Goal: Information Seeking & Learning: Check status

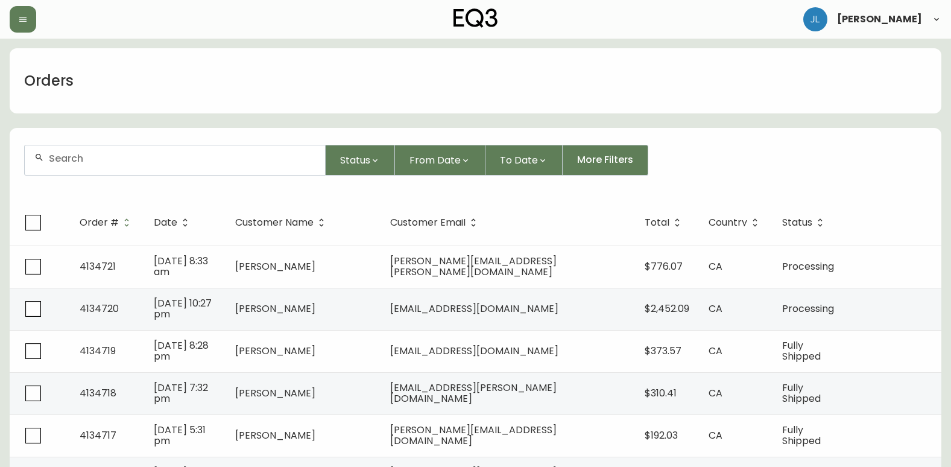
click at [159, 177] on form "Status From Date To Date More Filters" at bounding box center [476, 164] width 932 height 69
drag, startPoint x: 154, startPoint y: 166, endPoint x: 141, endPoint y: 182, distance: 21.4
click at [151, 173] on div at bounding box center [175, 160] width 300 height 30
paste input "4133293"
type input "4133293"
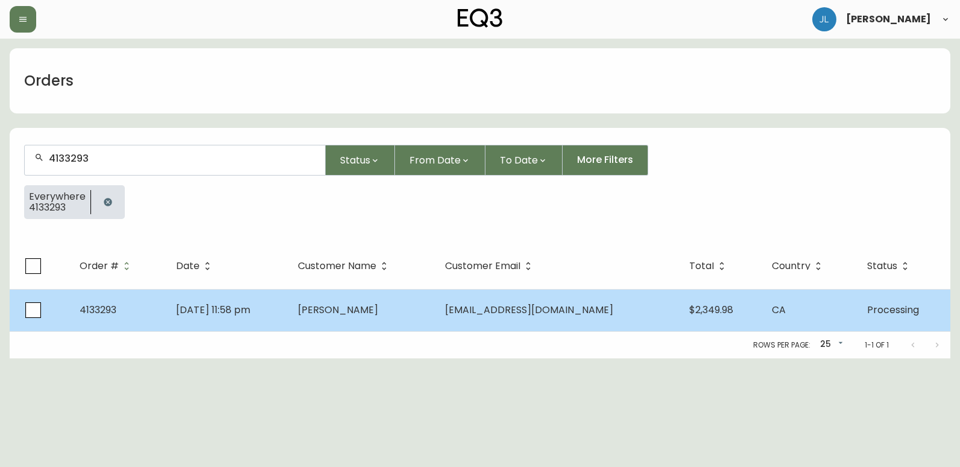
click at [152, 321] on td "4133293" at bounding box center [118, 310] width 97 height 42
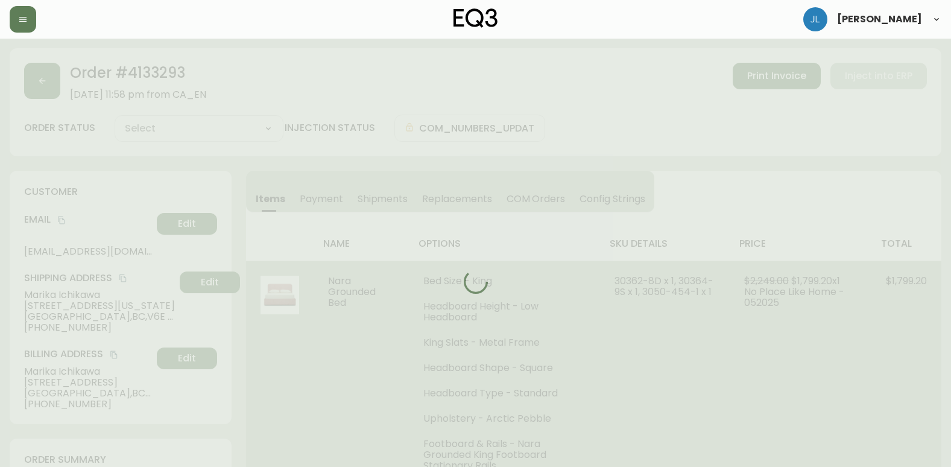
type input "Processing"
select select "PROCESSING"
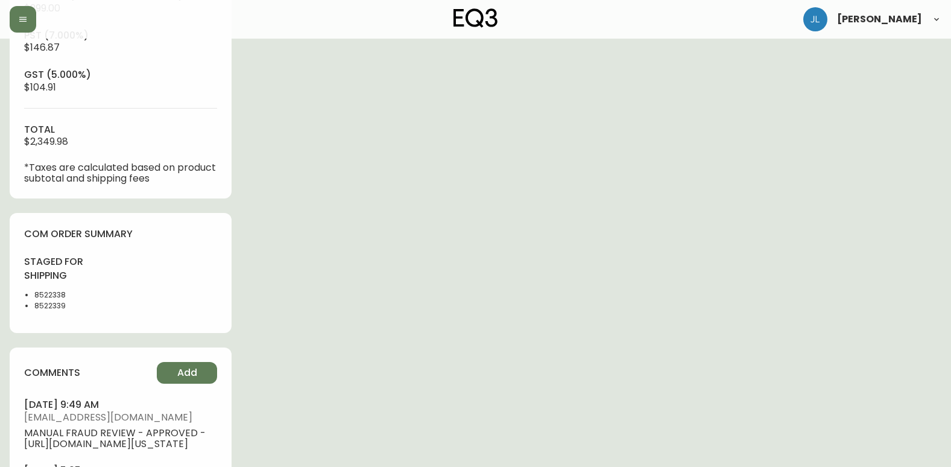
scroll to position [543, 0]
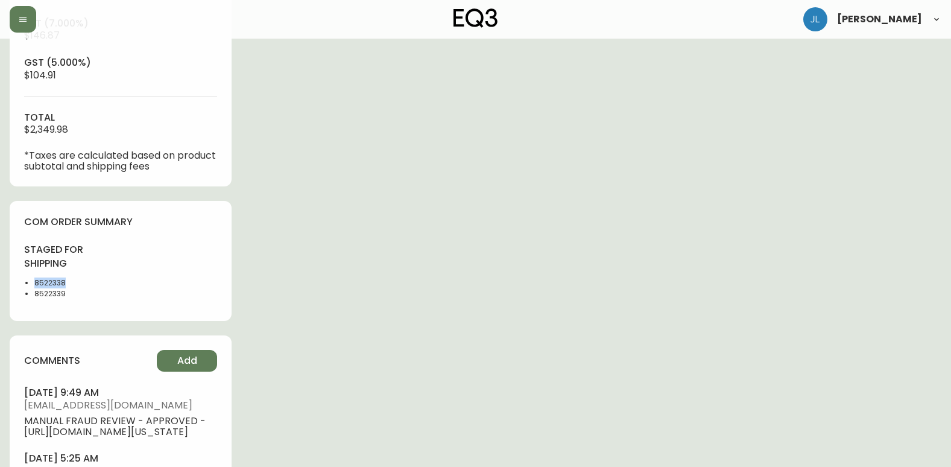
drag, startPoint x: 49, startPoint y: 281, endPoint x: 32, endPoint y: 282, distance: 16.9
click at [32, 282] on ul "8522338 8522339" at bounding box center [68, 288] width 89 height 22
copy li "8522338"
drag, startPoint x: 852, startPoint y: 293, endPoint x: 857, endPoint y: 302, distance: 10.3
click at [852, 293] on div "Order # 4133293 May 25, 2025 at 11:58 pm from CA_EN Print Invoice Inject into E…" at bounding box center [476, 27] width 932 height 1044
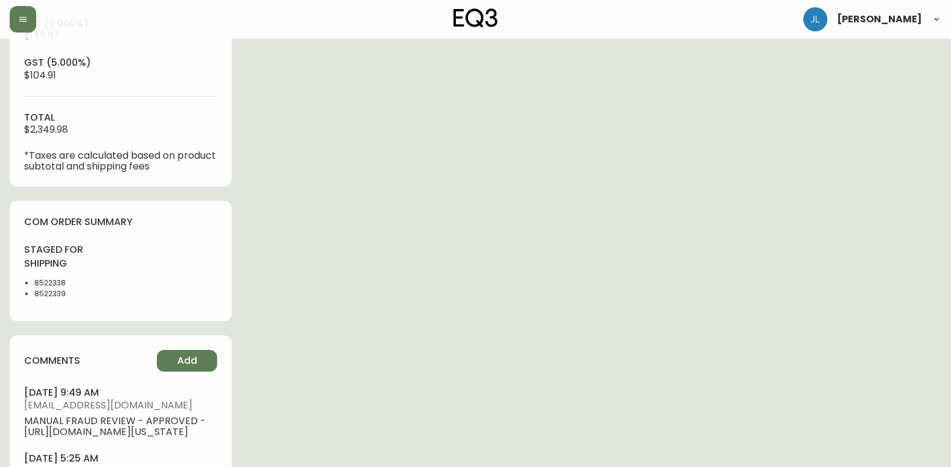
click at [299, 261] on div "Order # 4133293 May 25, 2025 at 11:58 pm from CA_EN Print Invoice Inject into E…" at bounding box center [476, 27] width 932 height 1044
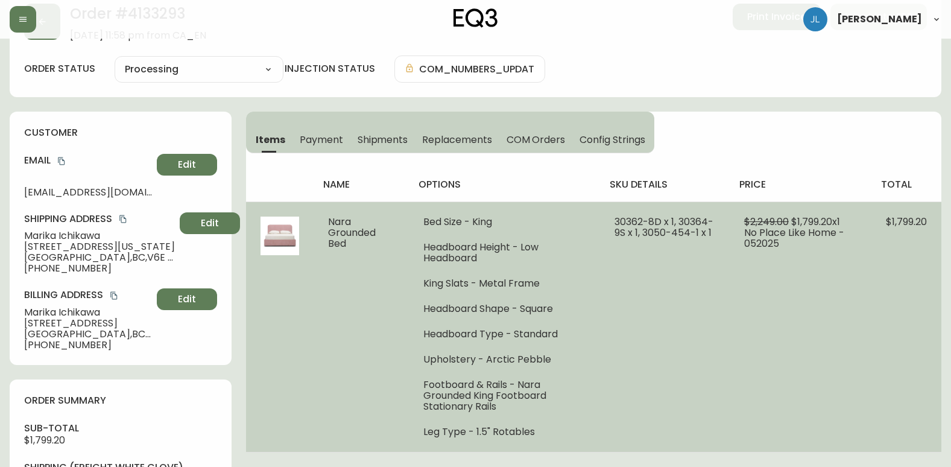
scroll to position [0, 0]
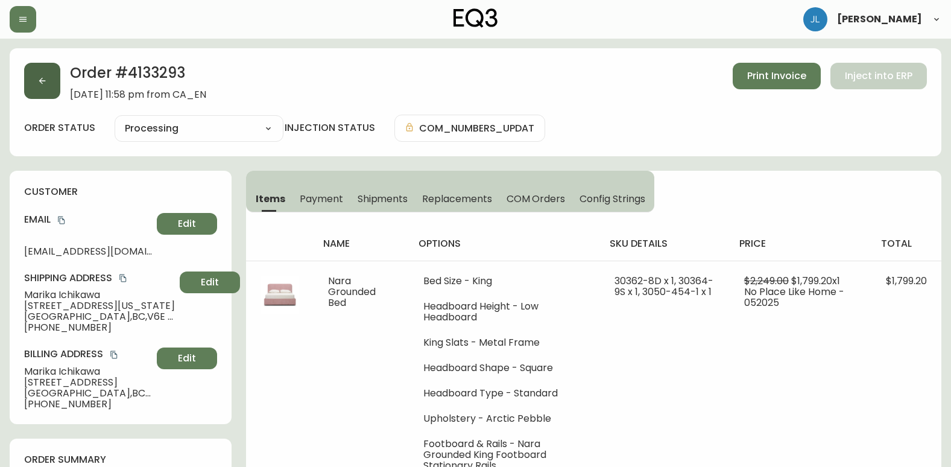
click at [42, 78] on icon "button" at bounding box center [42, 81] width 7 height 7
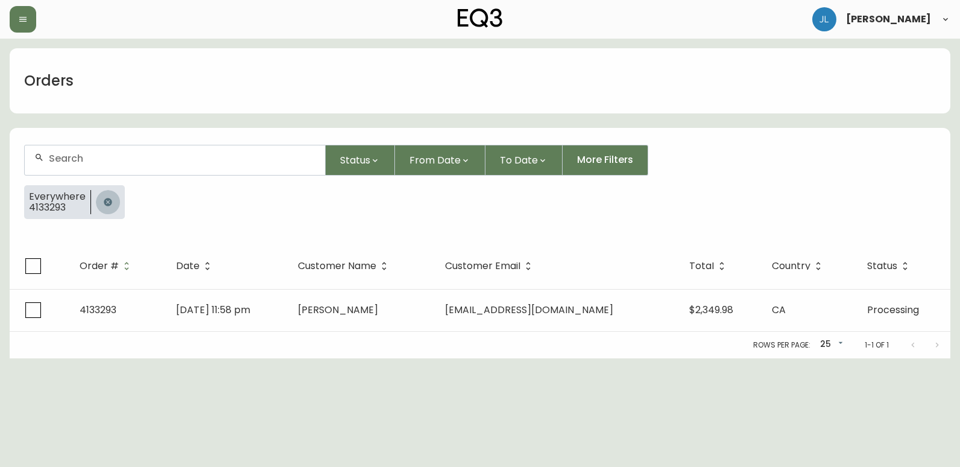
click at [105, 202] on icon "button" at bounding box center [108, 202] width 8 height 8
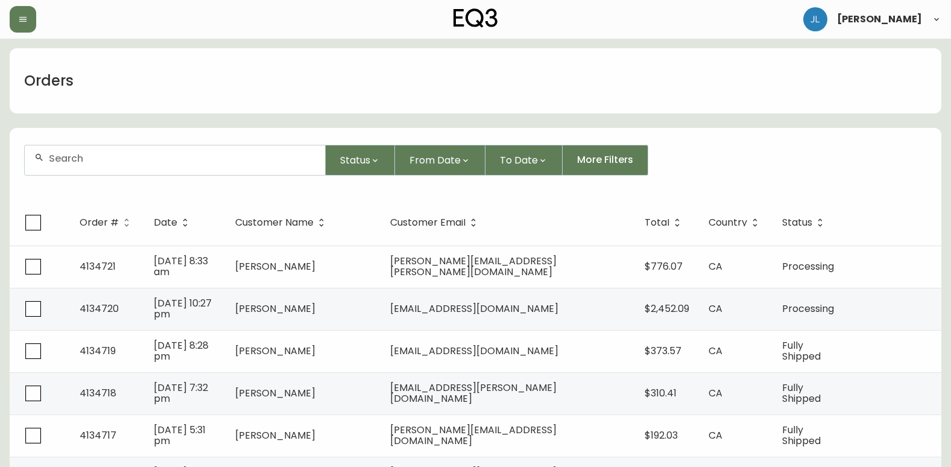
click at [98, 169] on div at bounding box center [175, 160] width 300 height 30
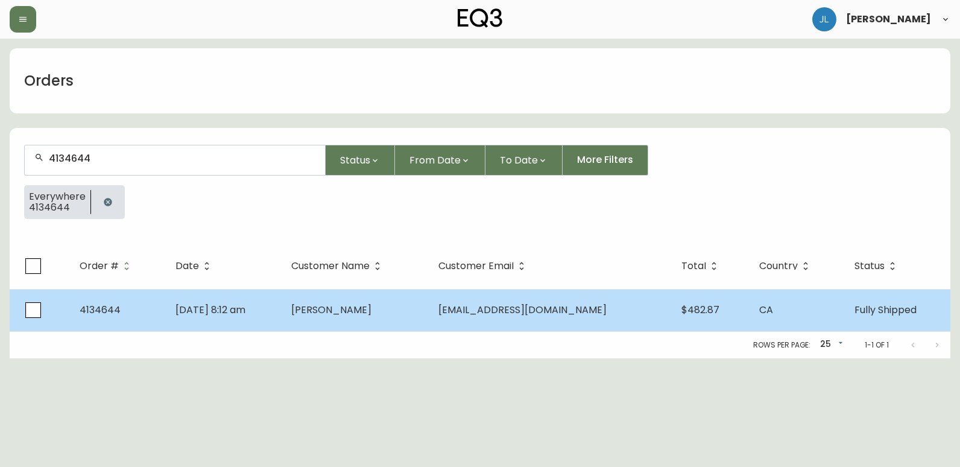
type input "4134644"
click at [282, 319] on td "[DATE] 8:12 am" at bounding box center [224, 310] width 116 height 42
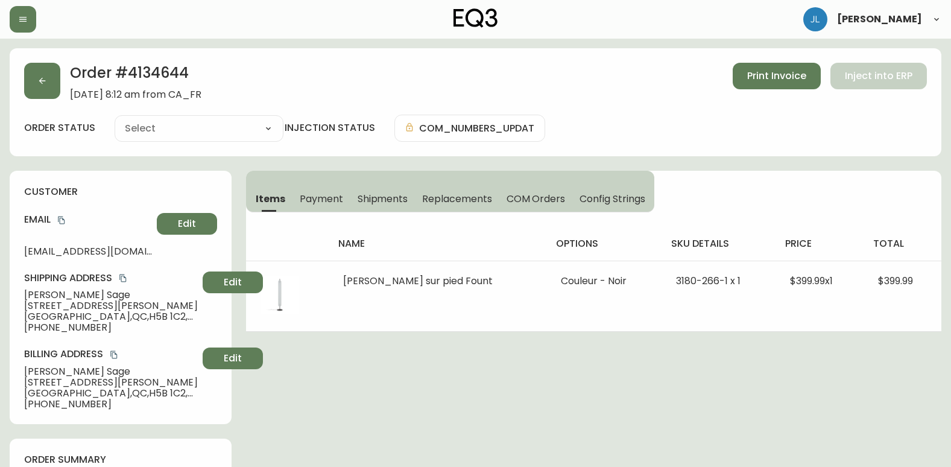
type input "Fully Shipped"
select select "FULLY_SHIPPED"
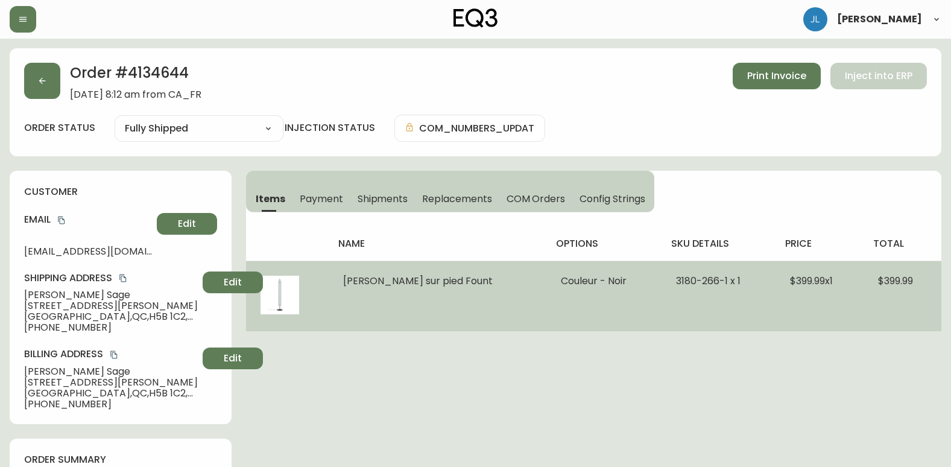
click at [467, 296] on td "[PERSON_NAME] sur pied Fount" at bounding box center [438, 296] width 218 height 71
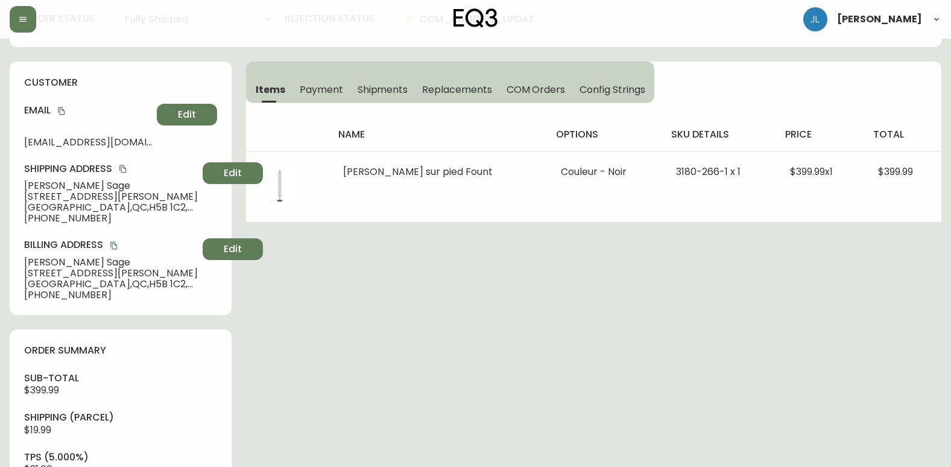
scroll to position [121, 0]
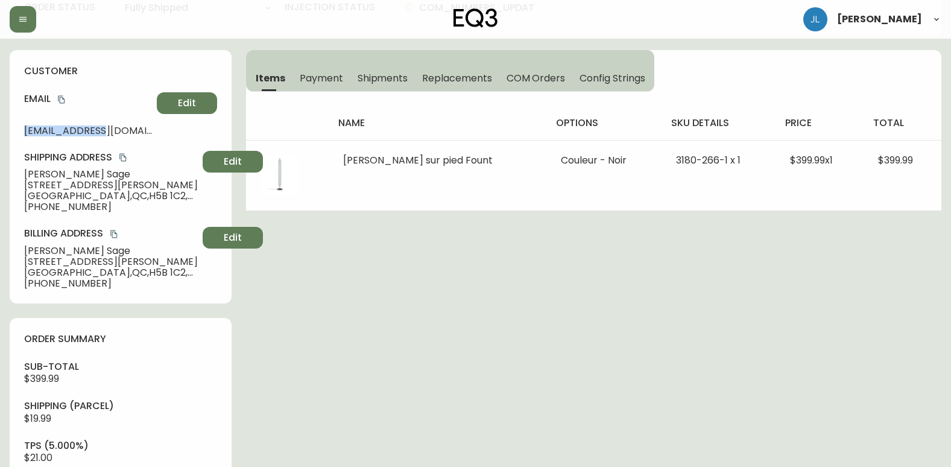
drag, startPoint x: 18, startPoint y: 128, endPoint x: 150, endPoint y: 143, distance: 132.3
click at [150, 143] on div "customer Email [EMAIL_ADDRESS][DOMAIN_NAME] Edit Shipping Address [PERSON_NAME]…" at bounding box center [121, 176] width 222 height 253
copy span "[EMAIL_ADDRESS][DOMAIN_NAME]"
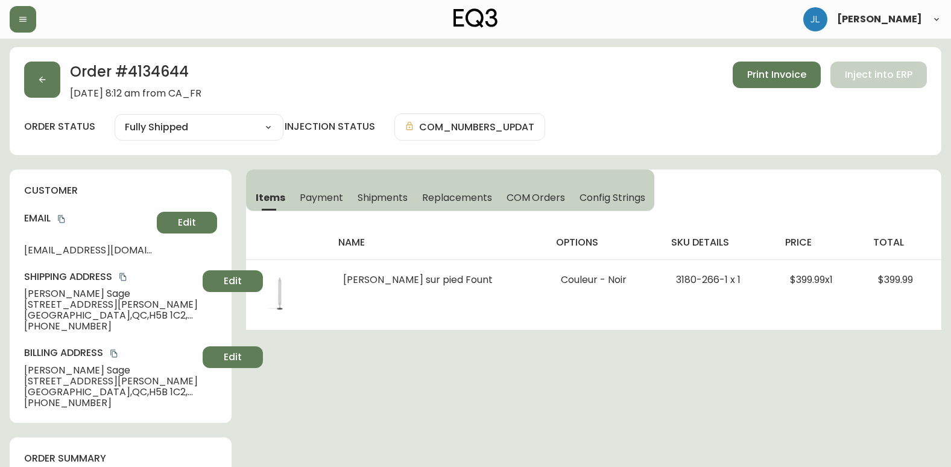
scroll to position [0, 0]
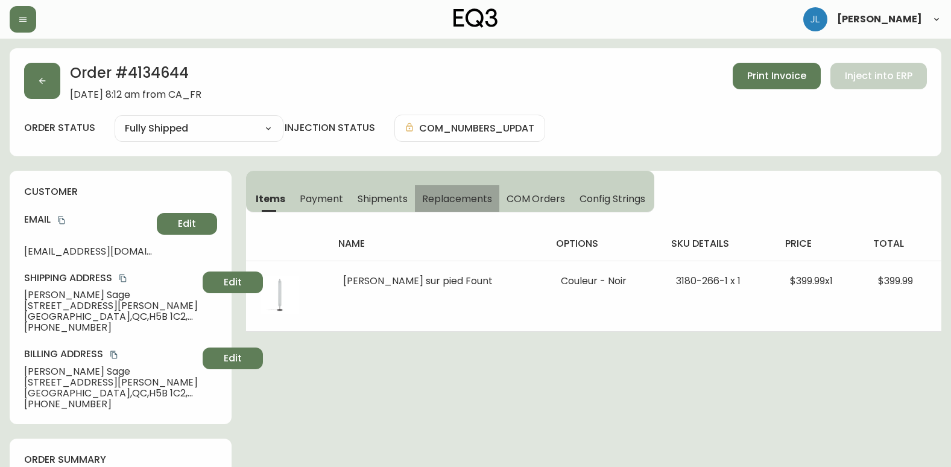
click at [448, 194] on span "Replacements" at bounding box center [456, 198] width 69 height 13
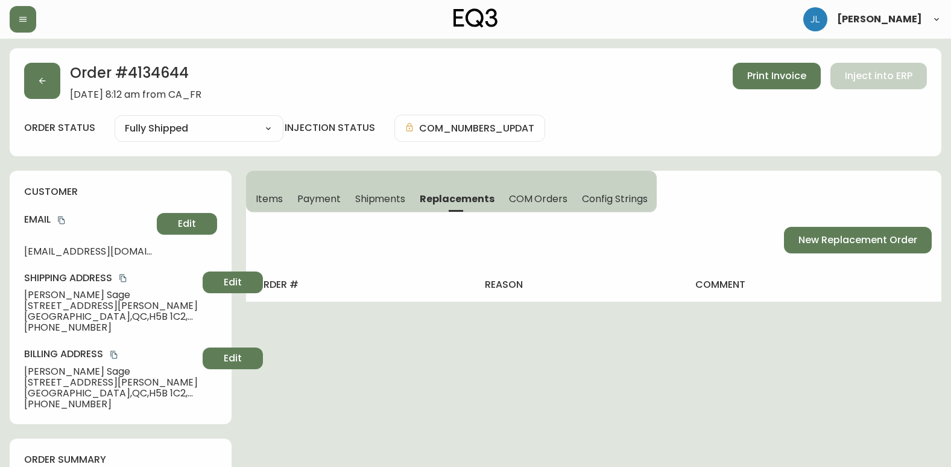
drag, startPoint x: 376, startPoint y: 198, endPoint x: 328, endPoint y: 198, distance: 48.9
click at [375, 198] on span "Shipments" at bounding box center [380, 198] width 51 height 13
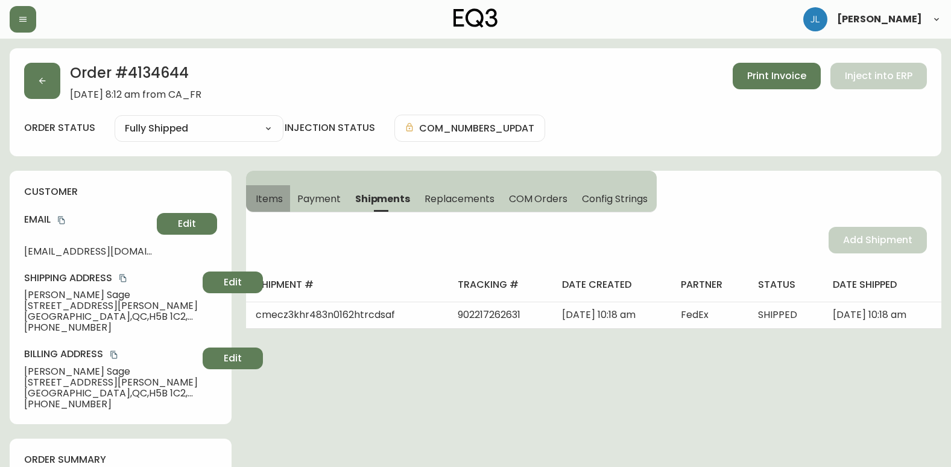
click at [286, 195] on button "Items" at bounding box center [268, 198] width 44 height 27
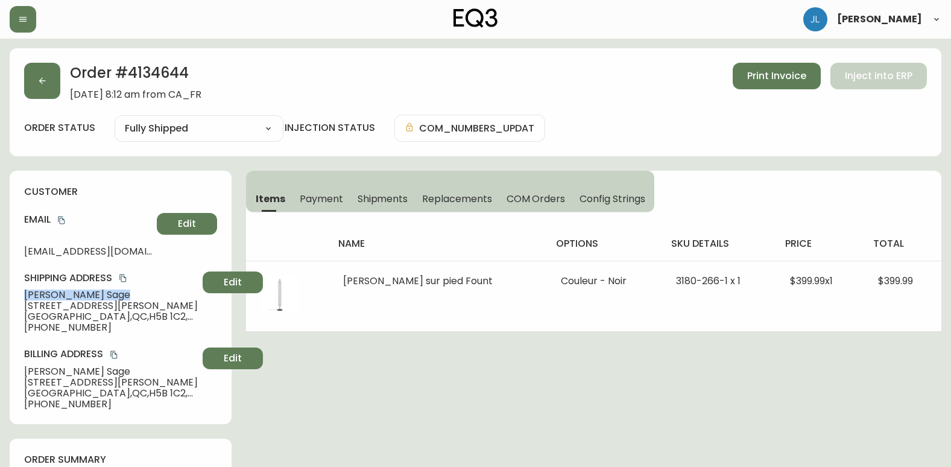
drag, startPoint x: 18, startPoint y: 293, endPoint x: 106, endPoint y: 296, distance: 88.1
click at [106, 296] on div "customer Email [EMAIL_ADDRESS][DOMAIN_NAME] Edit Shipping Address [PERSON_NAME]…" at bounding box center [121, 297] width 222 height 253
copy span "Céline Sage"
drag, startPoint x: 442, startPoint y: 391, endPoint x: 453, endPoint y: 390, distance: 10.9
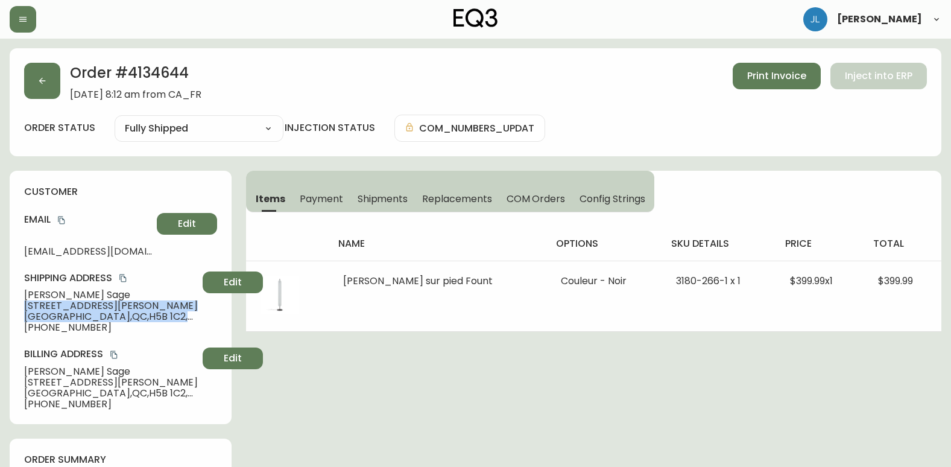
drag, startPoint x: 11, startPoint y: 306, endPoint x: 172, endPoint y: 320, distance: 161.6
click at [172, 320] on div "customer Email [EMAIL_ADDRESS][DOMAIN_NAME] Edit Shipping Address [PERSON_NAME]…" at bounding box center [121, 297] width 222 height 253
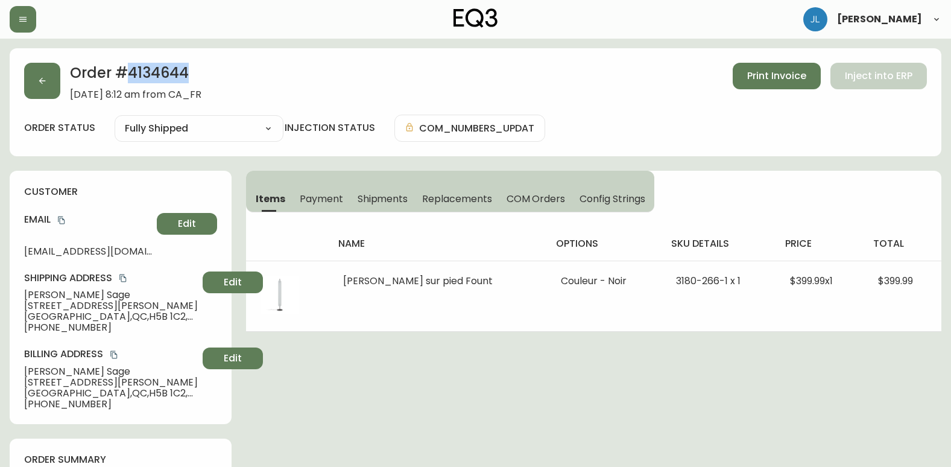
drag, startPoint x: 186, startPoint y: 80, endPoint x: 122, endPoint y: 81, distance: 63.9
click at [122, 81] on h2 "Order # 4134644" at bounding box center [135, 76] width 131 height 27
copy h2 "4134644"
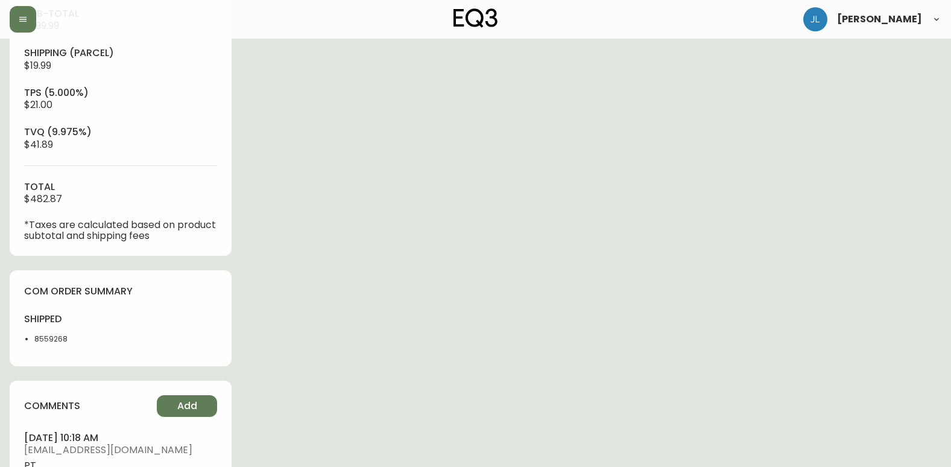
scroll to position [543, 0]
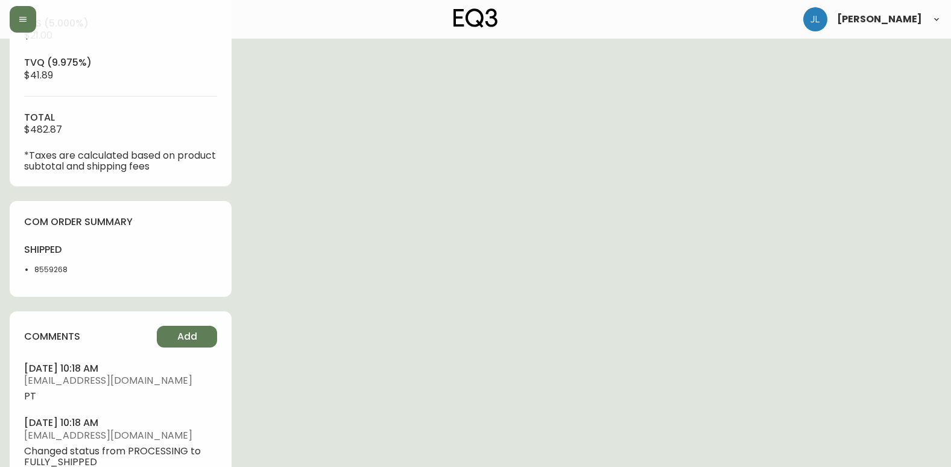
click at [64, 275] on div "shipped 8559268" at bounding box center [68, 262] width 89 height 39
click at [69, 274] on li "8559268" at bounding box center [73, 269] width 79 height 11
drag, startPoint x: 70, startPoint y: 268, endPoint x: 30, endPoint y: 268, distance: 39.8
click at [30, 268] on ul "8559268" at bounding box center [68, 269] width 89 height 11
copy li "8559268"
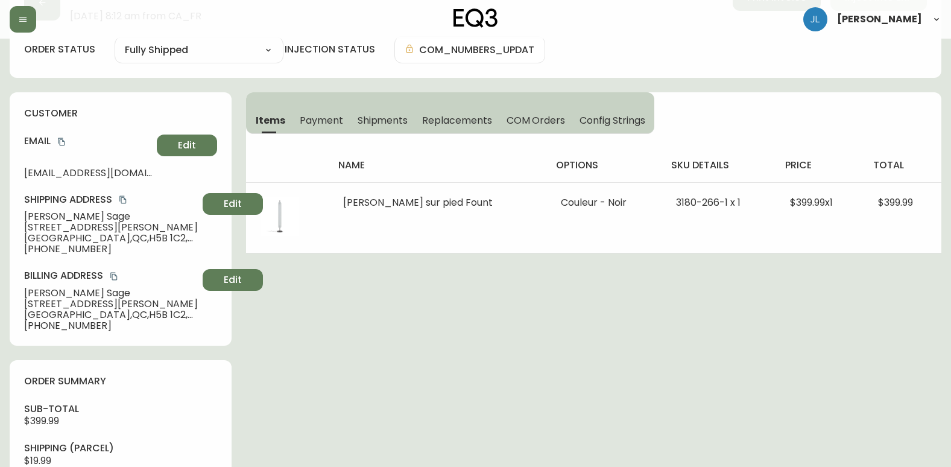
scroll to position [0, 0]
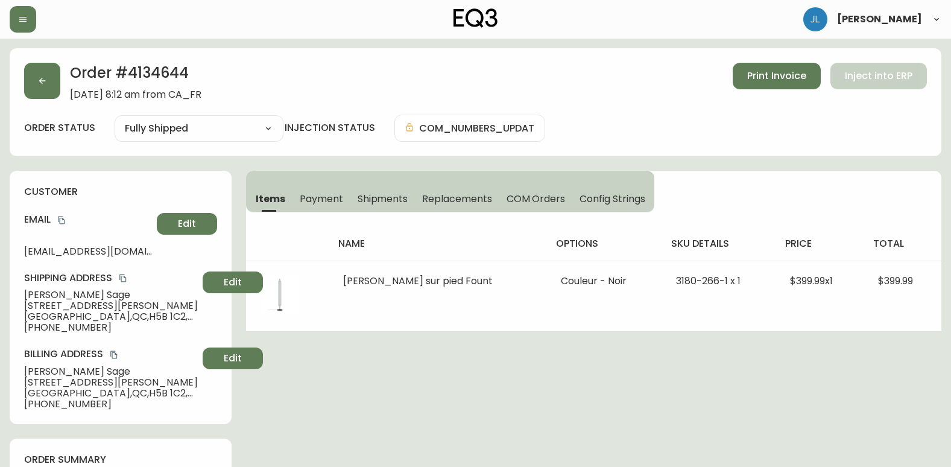
click at [455, 197] on span "Replacements" at bounding box center [456, 198] width 69 height 13
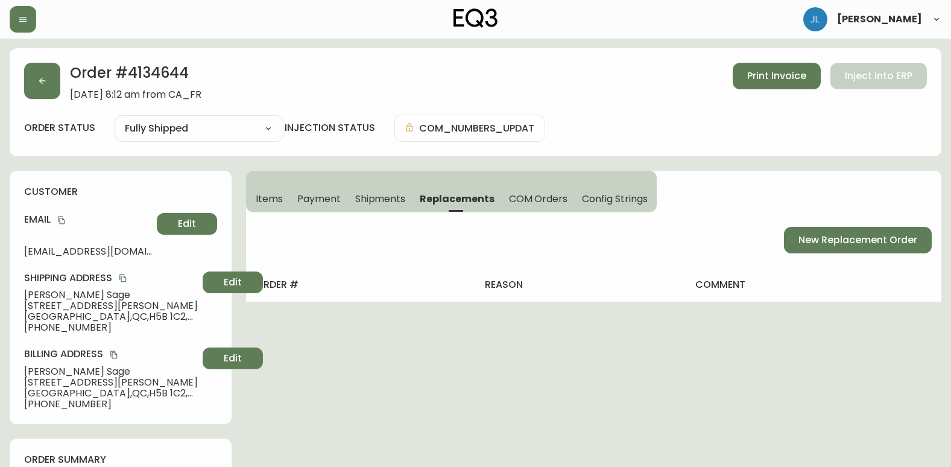
click at [369, 196] on span "Shipments" at bounding box center [380, 198] width 51 height 13
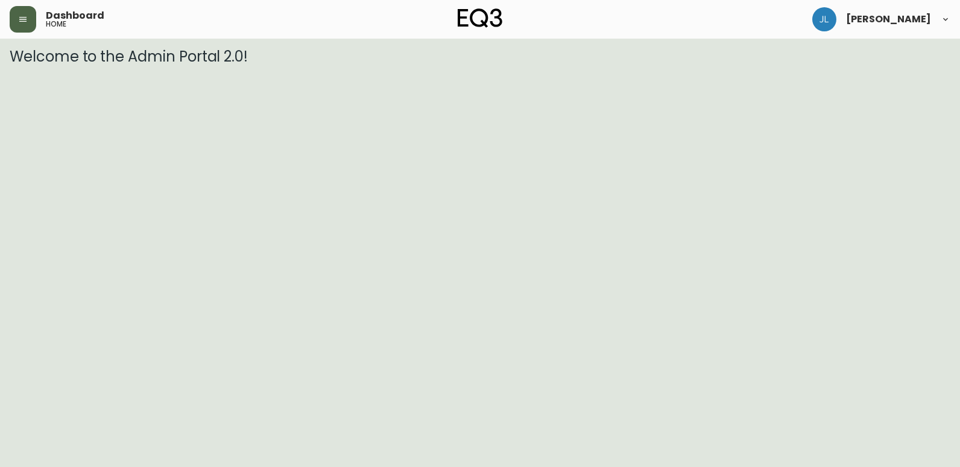
click at [30, 19] on button "button" at bounding box center [23, 19] width 27 height 27
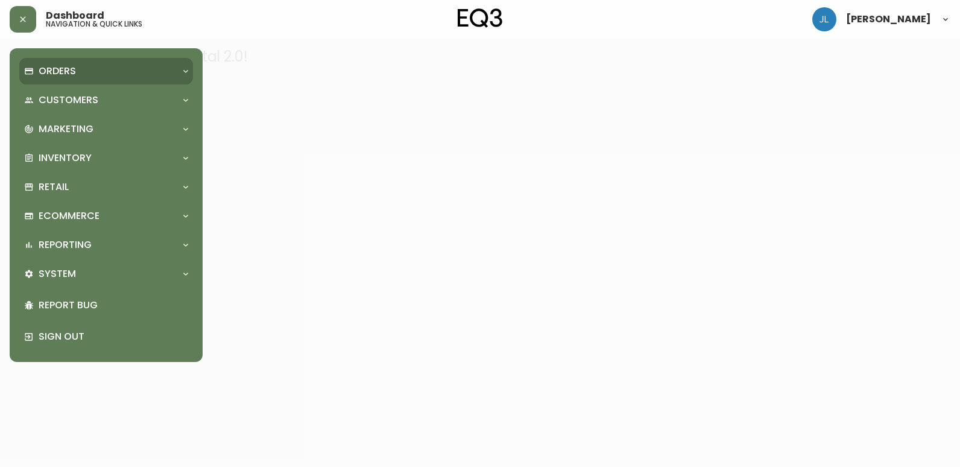
click at [117, 72] on div "Orders" at bounding box center [100, 71] width 152 height 13
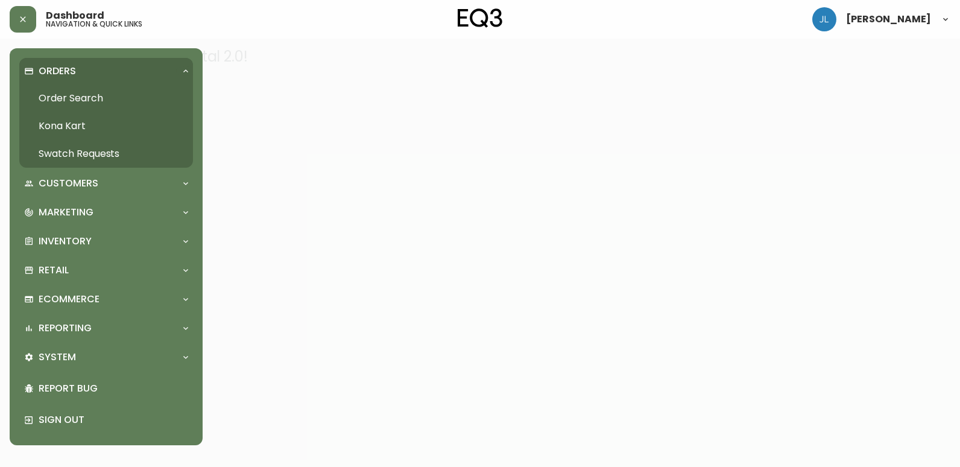
click at [73, 99] on link "Order Search" at bounding box center [106, 98] width 174 height 28
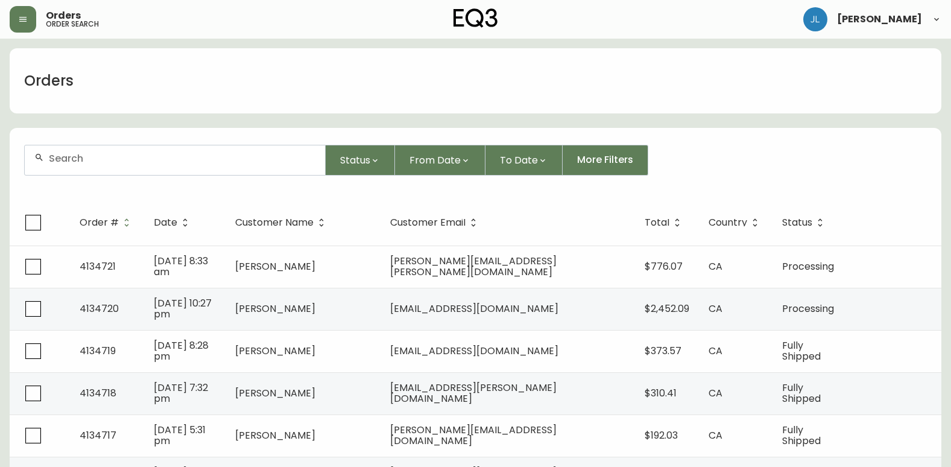
click at [201, 159] on input "text" at bounding box center [182, 158] width 267 height 11
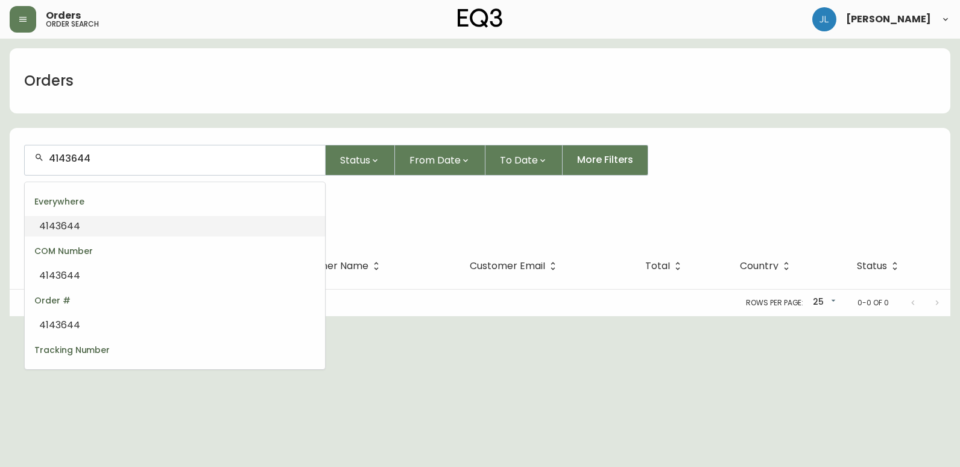
drag, startPoint x: 158, startPoint y: 160, endPoint x: 0, endPoint y: 159, distance: 158.0
click at [0, 159] on html "Orders order search [PERSON_NAME] Orders 4143644 Status From Date To Date More …" at bounding box center [480, 158] width 960 height 316
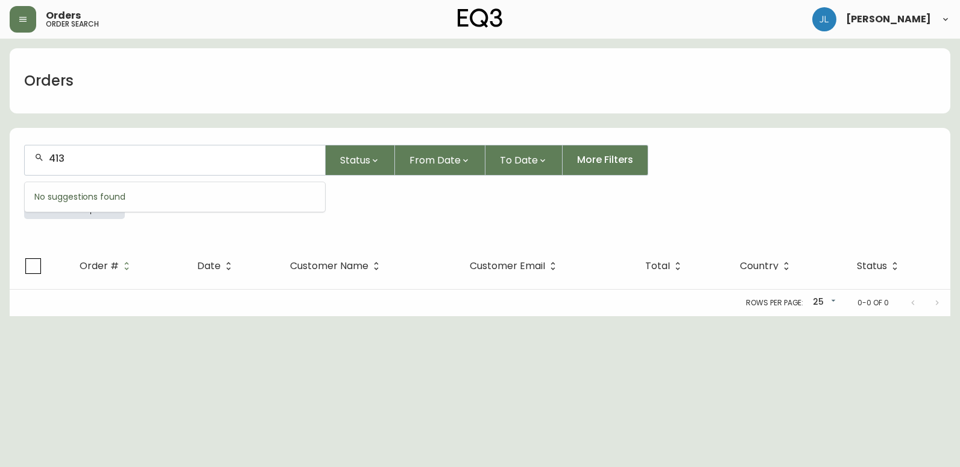
type input "4134"
type input "644"
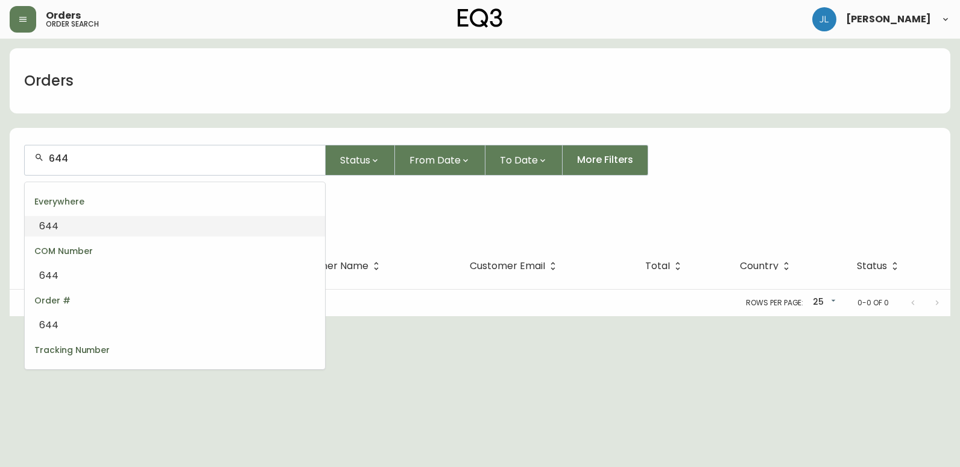
drag, startPoint x: 139, startPoint y: 158, endPoint x: 27, endPoint y: 159, distance: 111.6
click at [27, 159] on div "644" at bounding box center [175, 160] width 300 height 30
click at [116, 161] on input "text" at bounding box center [182, 158] width 267 height 11
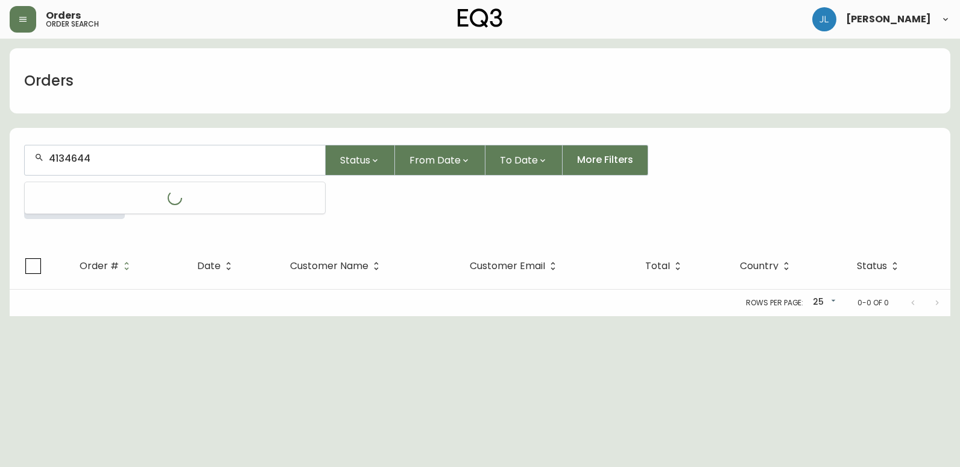
type input "4134644"
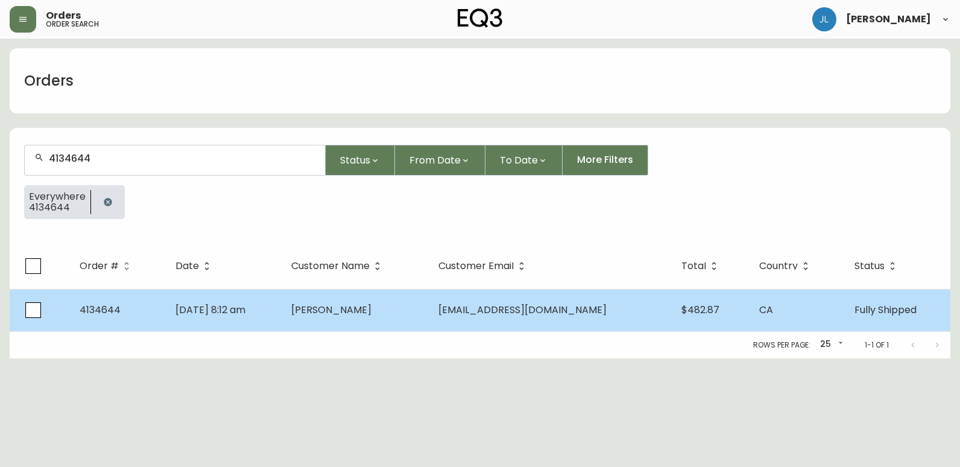
click at [429, 310] on td "[PERSON_NAME]" at bounding box center [355, 310] width 147 height 42
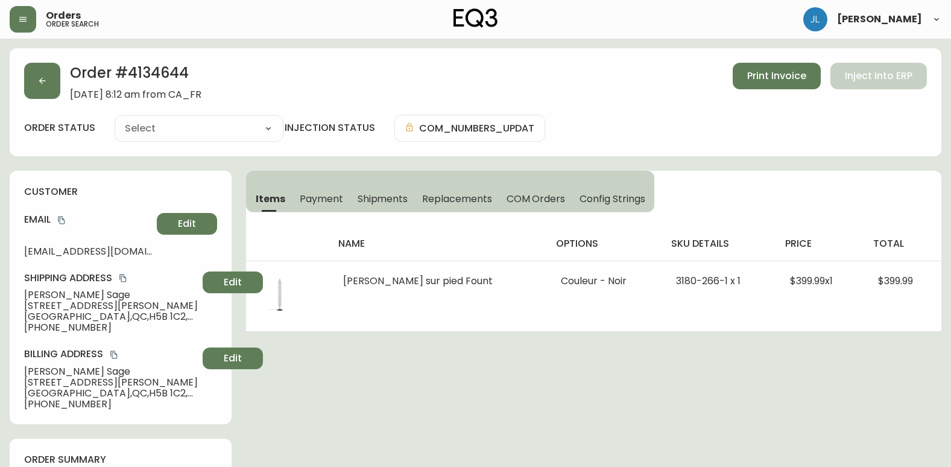
type input "Fully Shipped"
select select "FULLY_SHIPPED"
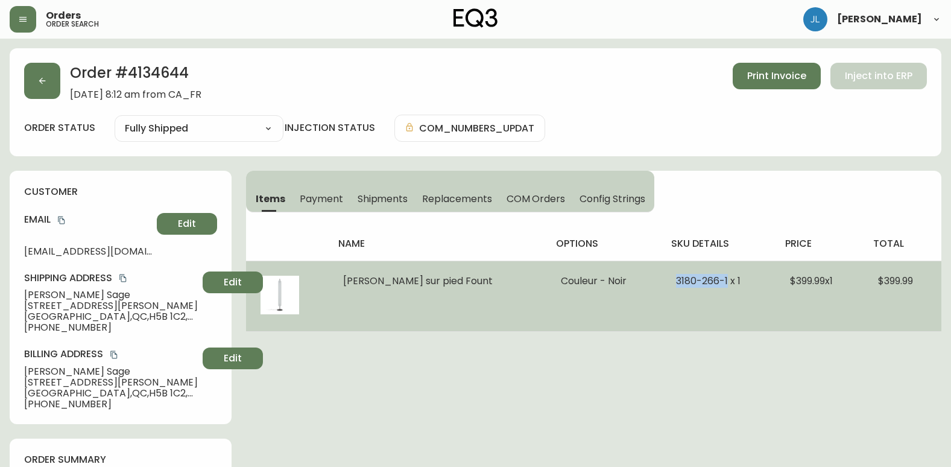
drag, startPoint x: 644, startPoint y: 282, endPoint x: 697, endPoint y: 276, distance: 54.0
click at [697, 276] on td "3180-266-1 x 1" at bounding box center [719, 296] width 114 height 71
copy span "[PHONE_NUMBER]"
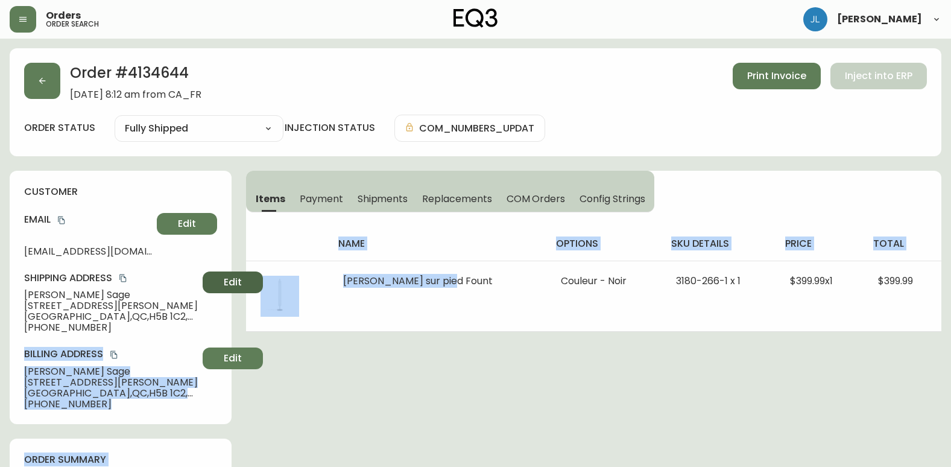
drag, startPoint x: 456, startPoint y: 283, endPoint x: 325, endPoint y: 283, distance: 130.9
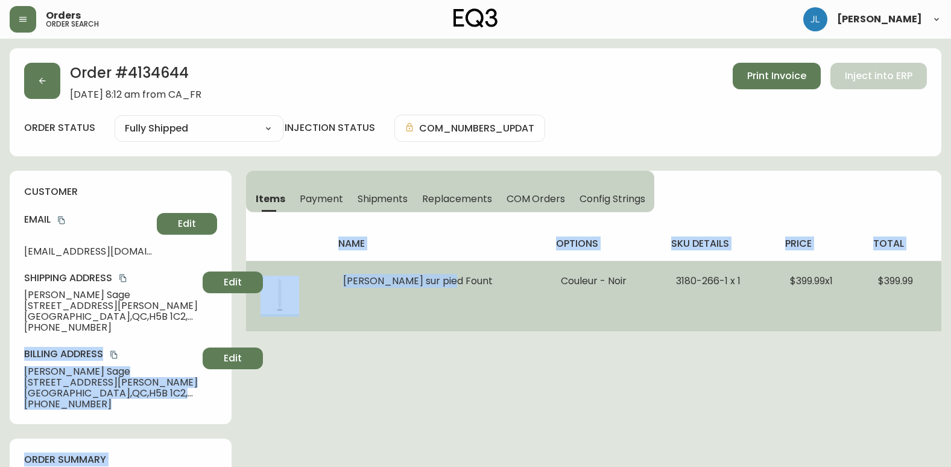
drag, startPoint x: 325, startPoint y: 283, endPoint x: 463, endPoint y: 316, distance: 141.3
click at [463, 316] on td "[PERSON_NAME] sur pied Fount" at bounding box center [438, 296] width 218 height 71
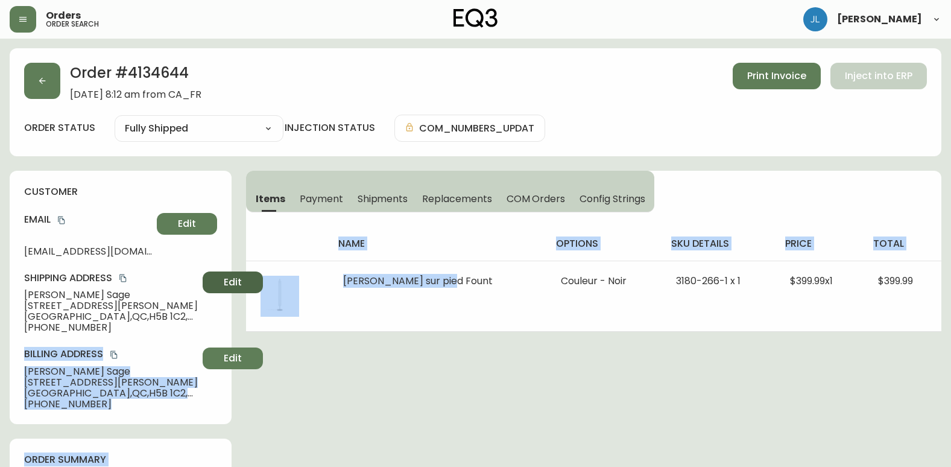
drag, startPoint x: 457, startPoint y: 281, endPoint x: 351, endPoint y: 279, distance: 105.6
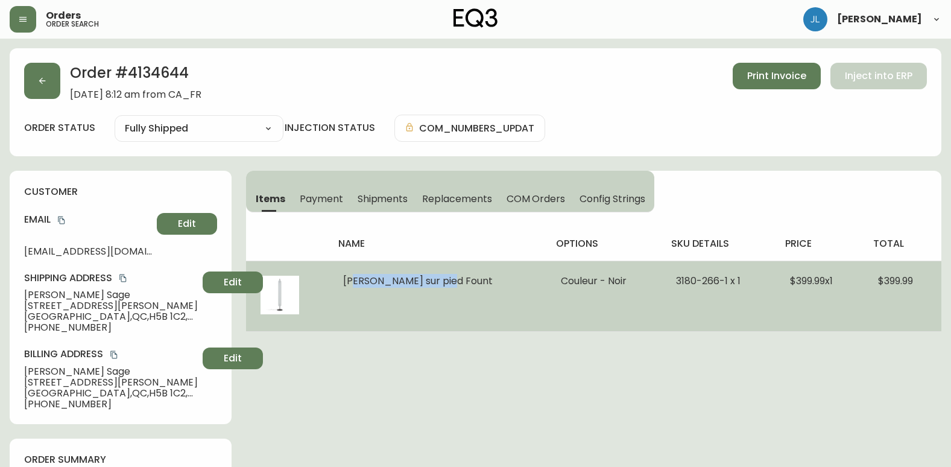
drag, startPoint x: 467, startPoint y: 282, endPoint x: 353, endPoint y: 278, distance: 114.1
click at [353, 278] on td "[PERSON_NAME] sur pied Fount" at bounding box center [438, 296] width 218 height 71
copy span "ampe sur pied Fount"
drag, startPoint x: 650, startPoint y: 284, endPoint x: 694, endPoint y: 285, distance: 44.0
click at [694, 285] on span "3180-266-1 x 1" at bounding box center [708, 281] width 65 height 14
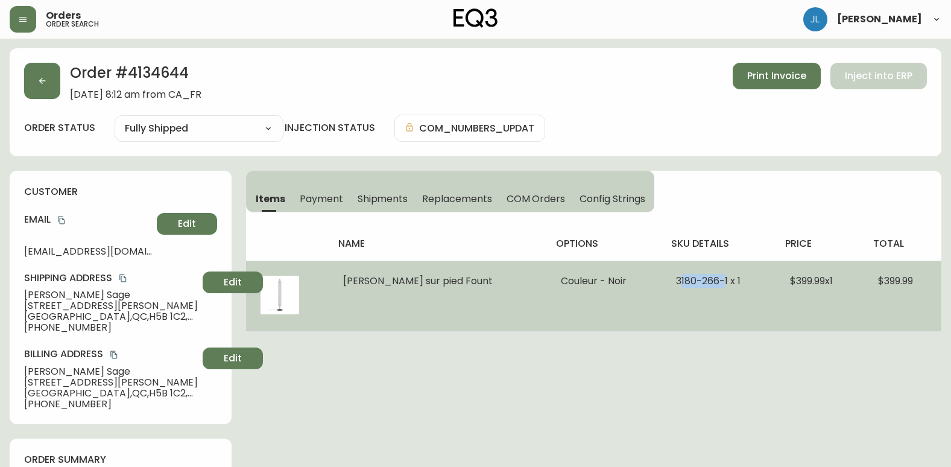
drag, startPoint x: 694, startPoint y: 285, endPoint x: 652, endPoint y: 292, distance: 42.2
click at [662, 292] on td "3180-266-1 x 1" at bounding box center [719, 296] width 114 height 71
drag, startPoint x: 644, startPoint y: 282, endPoint x: 700, endPoint y: 284, distance: 55.5
click at [700, 284] on td "3180-266-1 x 1" at bounding box center [719, 296] width 114 height 71
copy span "[PHONE_NUMBER]"
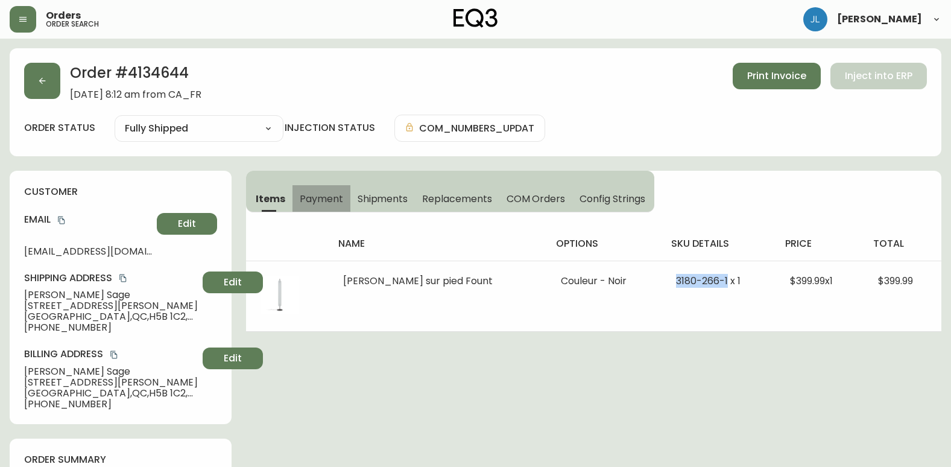
click at [319, 197] on span "Payment" at bounding box center [321, 198] width 43 height 13
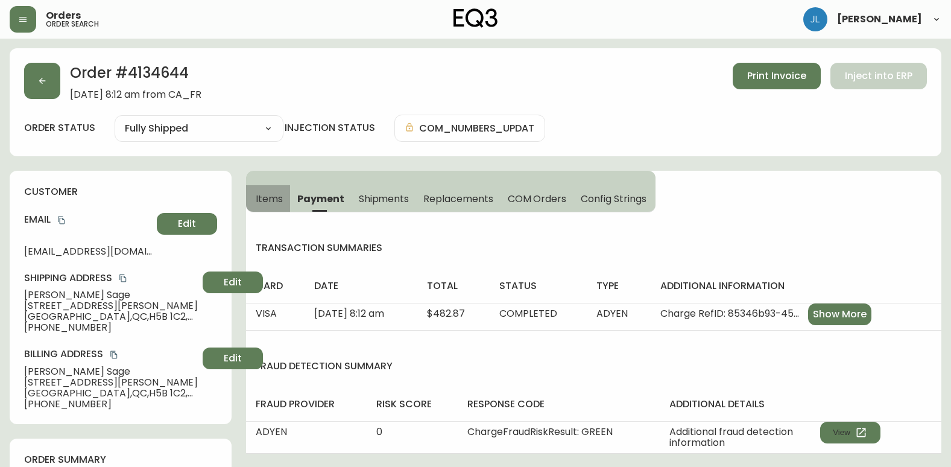
click at [251, 195] on button "Items" at bounding box center [268, 198] width 44 height 27
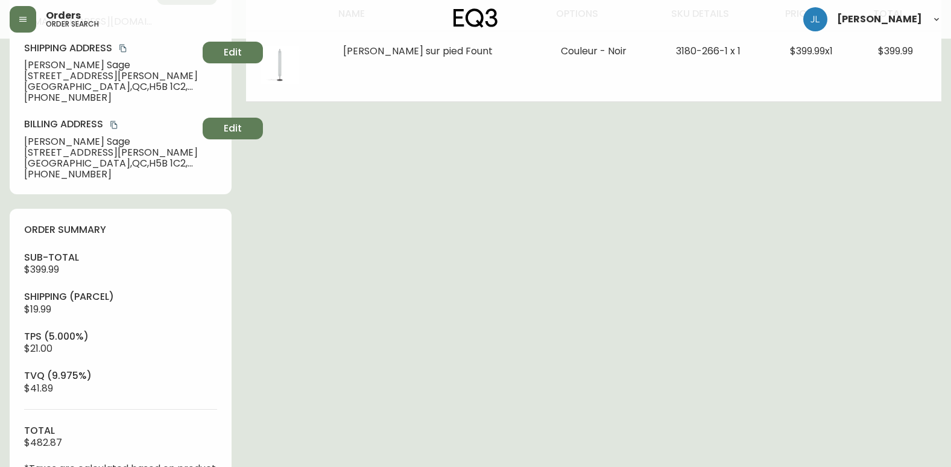
scroll to position [241, 0]
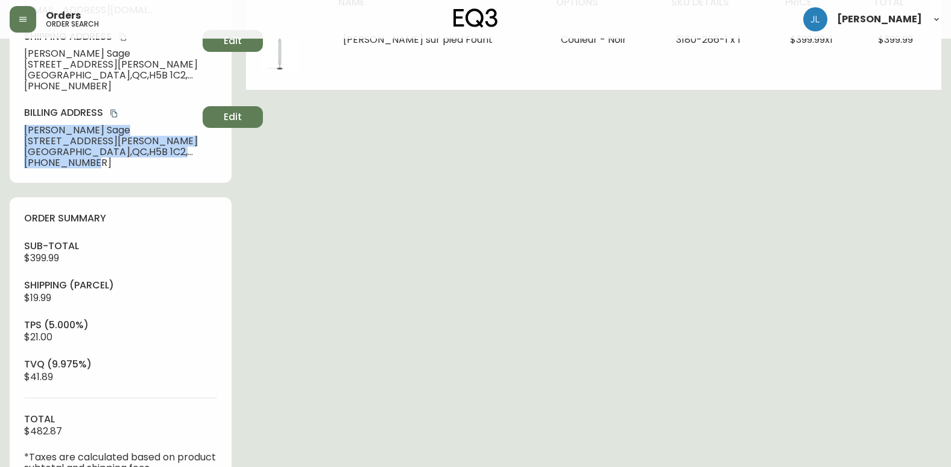
drag, startPoint x: 116, startPoint y: 163, endPoint x: 20, endPoint y: 126, distance: 102.7
click at [20, 126] on div "customer Email [EMAIL_ADDRESS][DOMAIN_NAME] Edit Shipping Address [PERSON_NAME]…" at bounding box center [121, 55] width 222 height 253
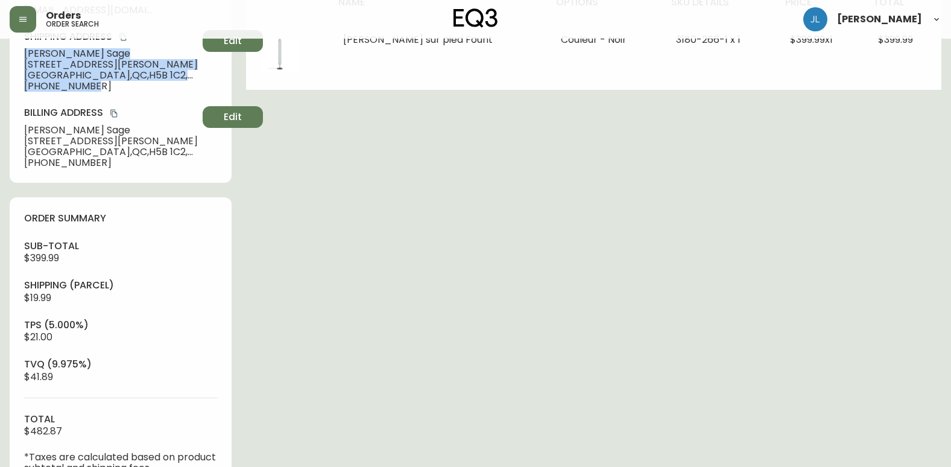
drag, startPoint x: 20, startPoint y: 126, endPoint x: 16, endPoint y: 56, distance: 70.1
click at [16, 56] on div "customer Email [EMAIL_ADDRESS][DOMAIN_NAME] Edit Shipping Address [PERSON_NAME]…" at bounding box center [121, 55] width 222 height 253
copy div "[PERSON_NAME][STREET_ADDRESS][PERSON_NAME] [PHONE_NUMBER]"
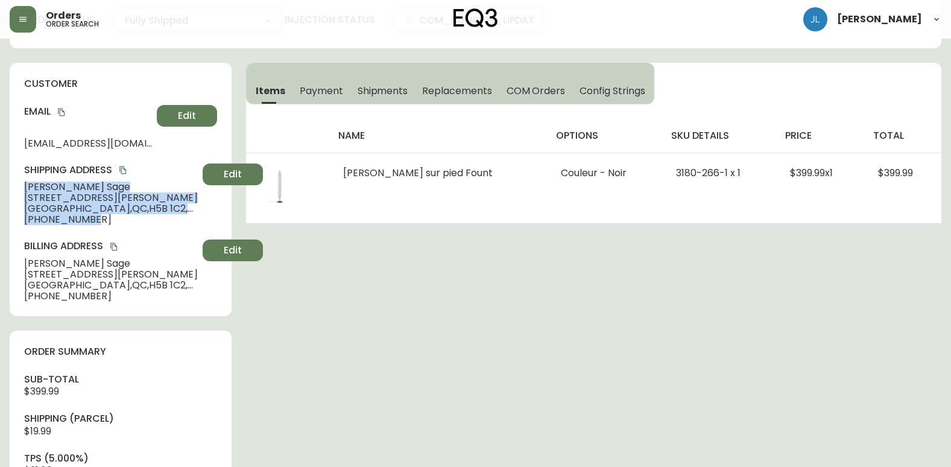
scroll to position [0, 0]
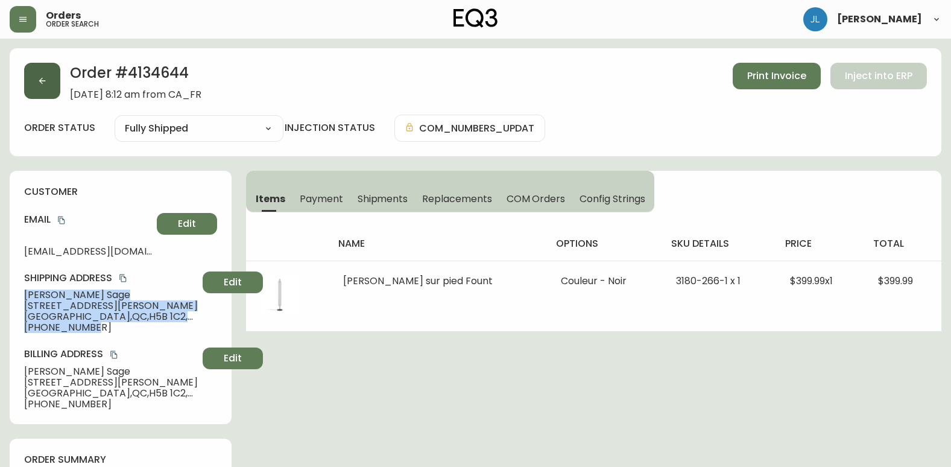
click at [33, 75] on button "button" at bounding box center [42, 81] width 36 height 36
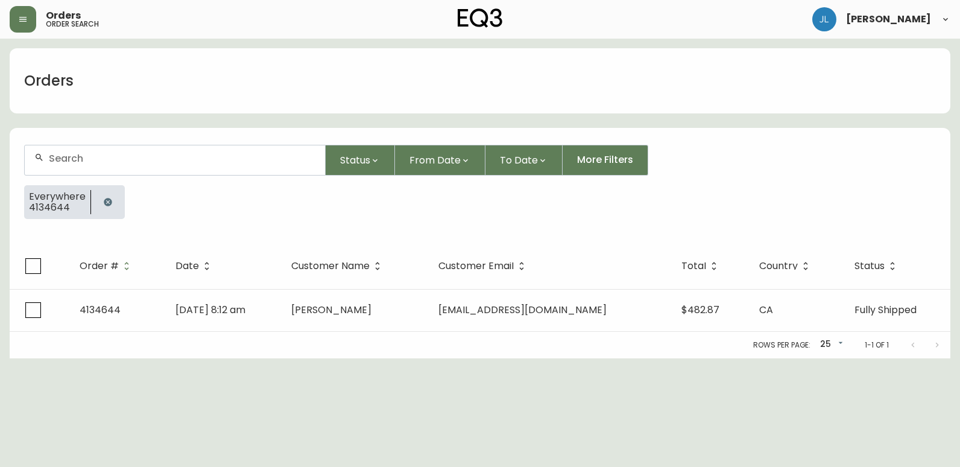
click at [101, 200] on button "button" at bounding box center [108, 202] width 24 height 24
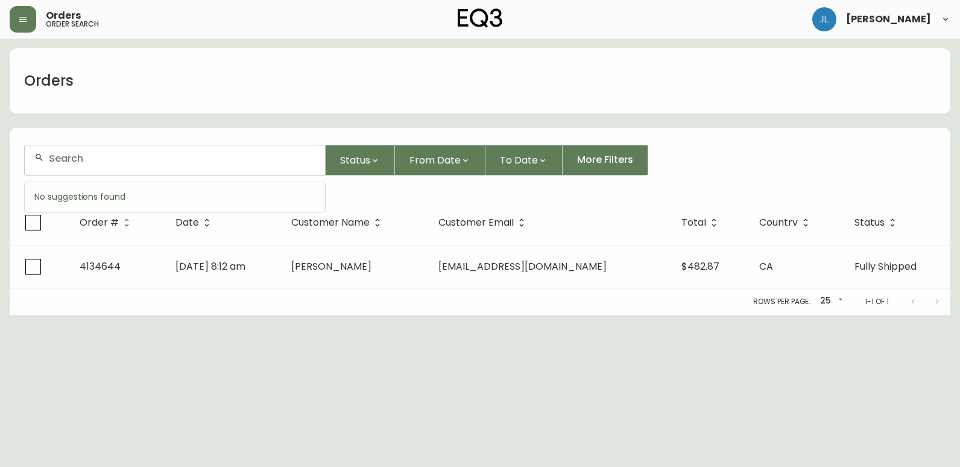
click at [112, 162] on input "text" at bounding box center [182, 158] width 267 height 11
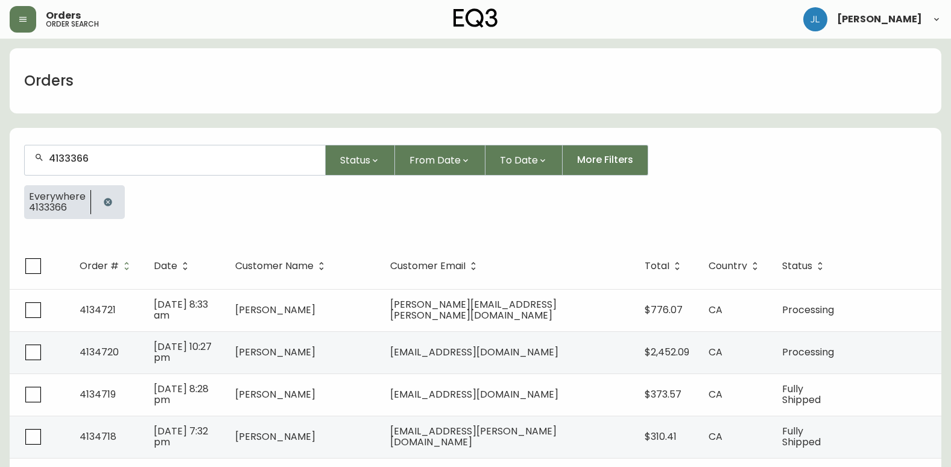
type input "4133366"
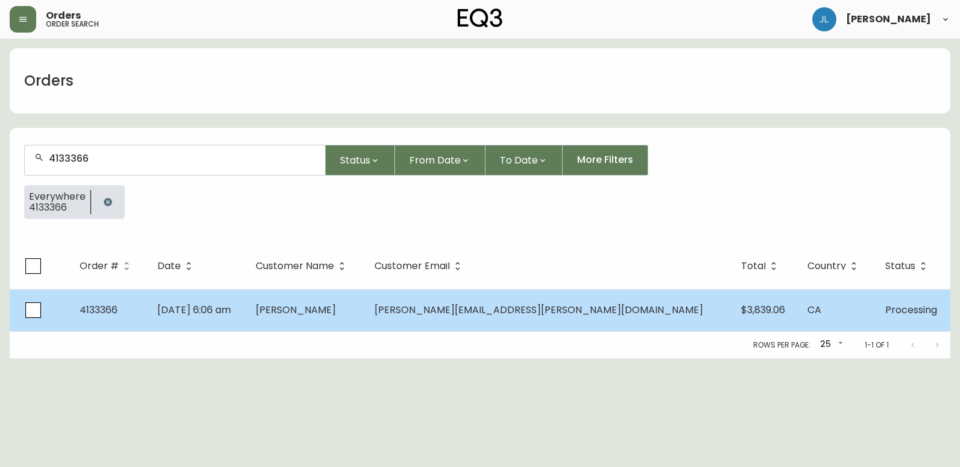
click at [365, 320] on td "[PERSON_NAME]" at bounding box center [305, 310] width 119 height 42
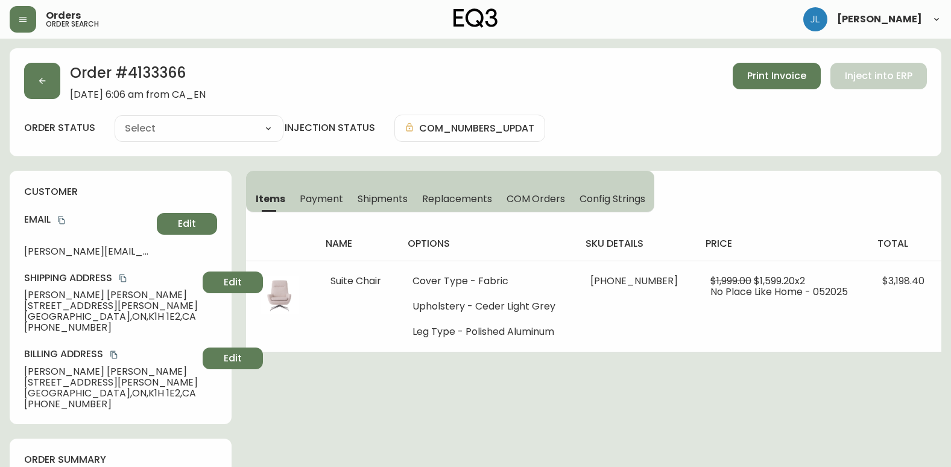
type input "Processing"
select select "PROCESSING"
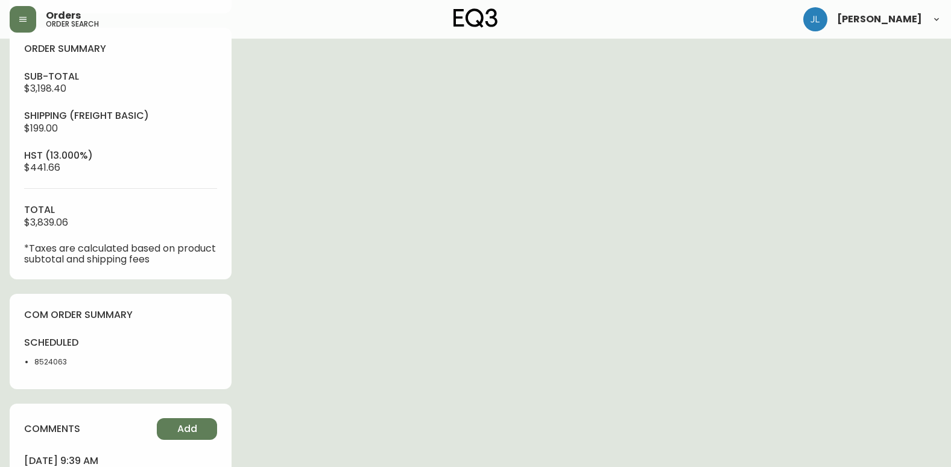
scroll to position [422, 0]
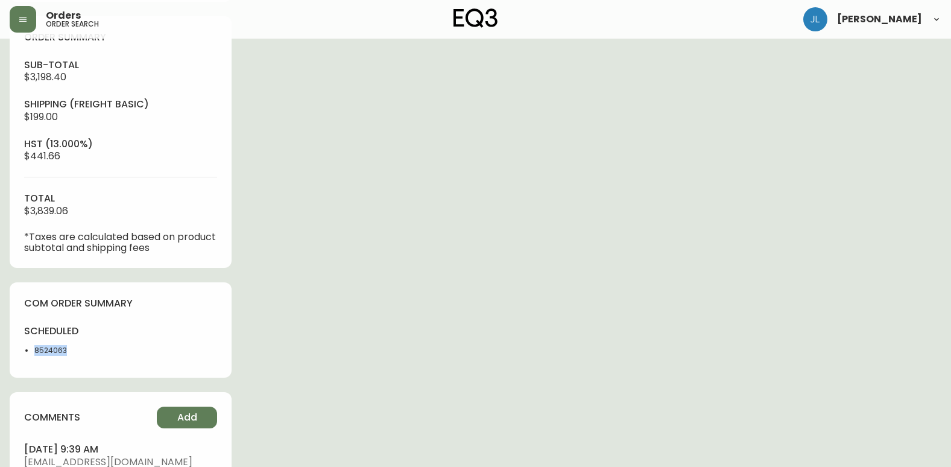
drag, startPoint x: 77, startPoint y: 347, endPoint x: 16, endPoint y: 348, distance: 60.9
click at [16, 348] on div "com order summary scheduled 8524063" at bounding box center [121, 330] width 222 height 96
copy li "8524063"
click at [580, 315] on div "Order # 4133366 [DATE] 6:06 am from [GEOGRAPHIC_DATA] Print Invoice Inject into…" at bounding box center [476, 116] width 932 height 980
click at [790, 169] on div "Order # 4133366 [DATE] 6:06 am from [GEOGRAPHIC_DATA] Print Invoice Inject into…" at bounding box center [476, 116] width 932 height 980
